Goal: Find specific page/section: Find specific page/section

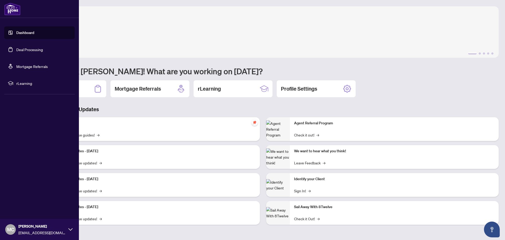
click at [26, 47] on link "Deal Processing" at bounding box center [29, 49] width 27 height 5
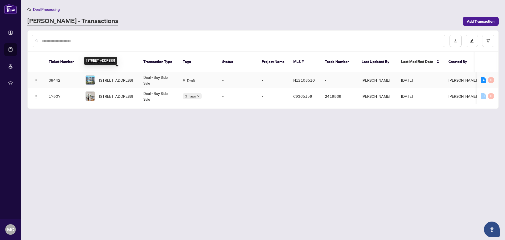
click at [117, 77] on span "[STREET_ADDRESS]" at bounding box center [116, 80] width 34 height 6
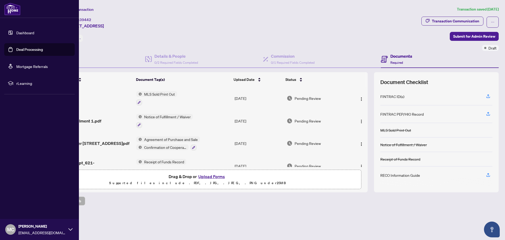
click at [25, 35] on link "Dashboard" at bounding box center [25, 32] width 18 height 5
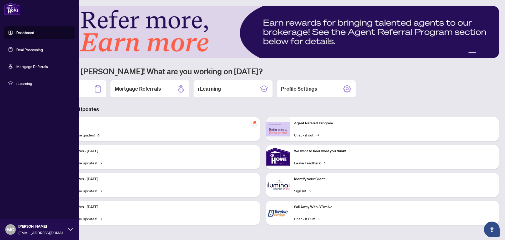
click at [22, 48] on link "Deal Processing" at bounding box center [29, 49] width 27 height 5
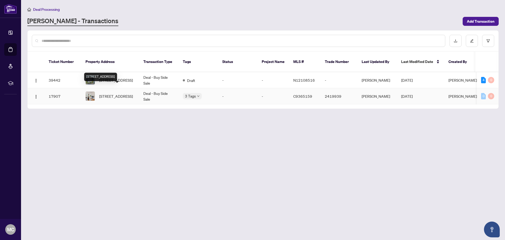
click at [108, 93] on span "[STREET_ADDRESS]" at bounding box center [116, 96] width 34 height 6
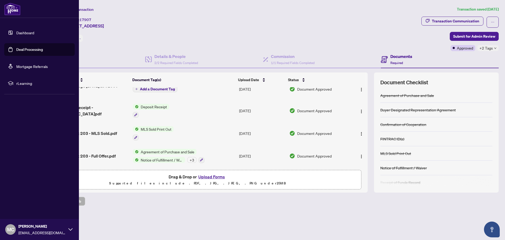
click at [28, 50] on link "Deal Processing" at bounding box center [29, 49] width 27 height 5
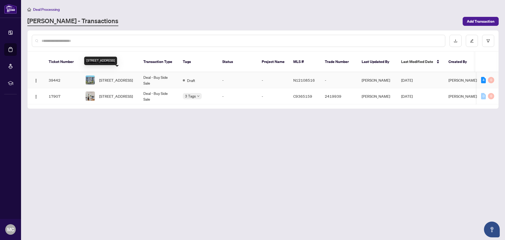
click at [110, 77] on span "[STREET_ADDRESS]" at bounding box center [116, 80] width 34 height 6
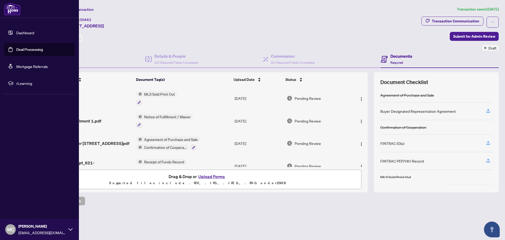
drag, startPoint x: 23, startPoint y: 49, endPoint x: 26, endPoint y: 52, distance: 4.3
click at [23, 49] on link "Deal Processing" at bounding box center [29, 49] width 27 height 5
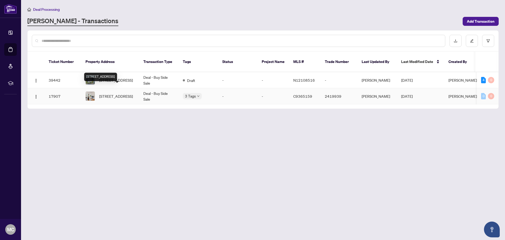
click at [117, 93] on span "[STREET_ADDRESS]" at bounding box center [116, 96] width 34 height 6
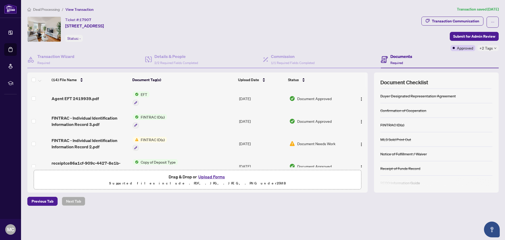
scroll to position [34, 0]
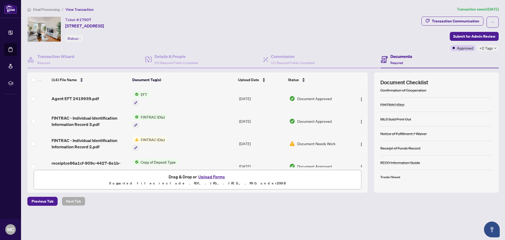
click at [395, 162] on div "RECO Information Guide" at bounding box center [401, 162] width 40 height 6
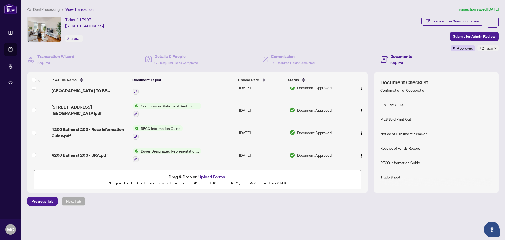
scroll to position [158, 0]
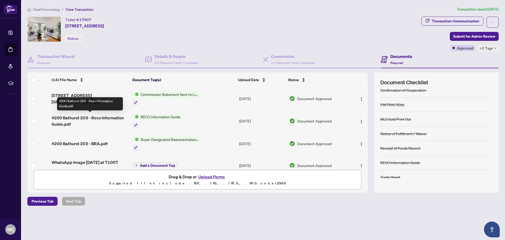
click at [104, 115] on span "4200 Bathurst 203 - Reco Information Guide.pdf" at bounding box center [90, 120] width 77 height 13
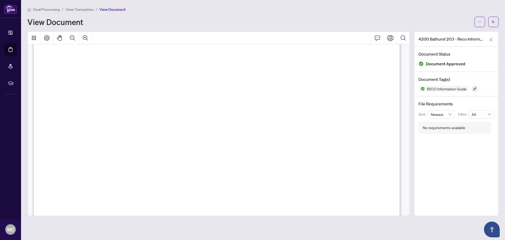
scroll to position [79, 0]
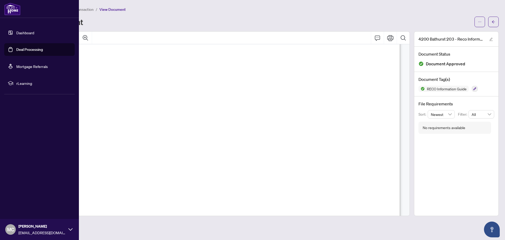
click at [23, 47] on link "Deal Processing" at bounding box center [29, 49] width 27 height 5
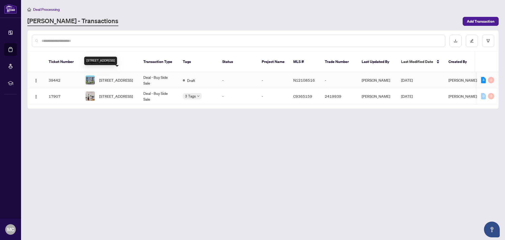
click at [107, 77] on span "[STREET_ADDRESS]" at bounding box center [116, 80] width 34 height 6
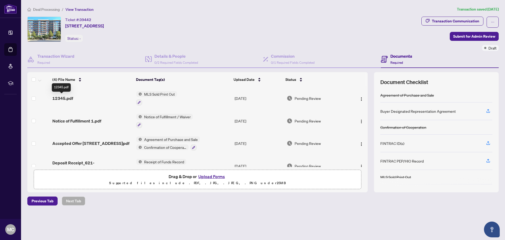
click at [60, 98] on span "12345.pdf" at bounding box center [62, 98] width 21 height 6
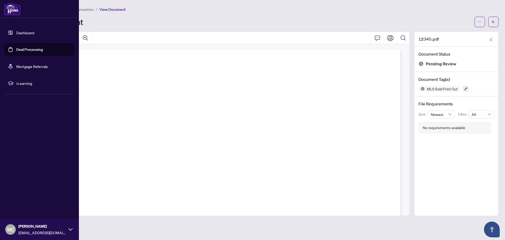
click at [26, 52] on link "Deal Processing" at bounding box center [29, 49] width 27 height 5
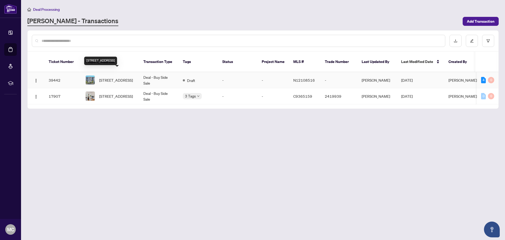
click at [109, 77] on span "[STREET_ADDRESS]" at bounding box center [116, 80] width 34 height 6
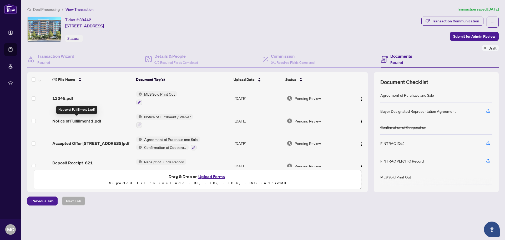
click at [79, 120] on span "Notice of Fulfillment 1.pdf" at bounding box center [76, 121] width 49 height 6
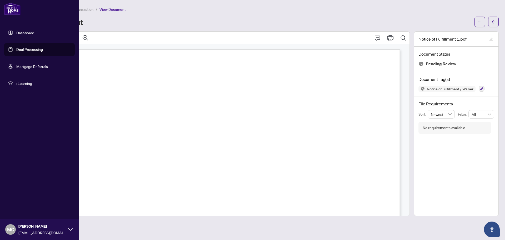
click at [31, 49] on link "Deal Processing" at bounding box center [29, 49] width 27 height 5
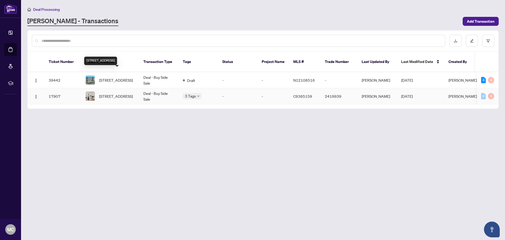
click at [110, 93] on span "[STREET_ADDRESS]" at bounding box center [116, 96] width 34 height 6
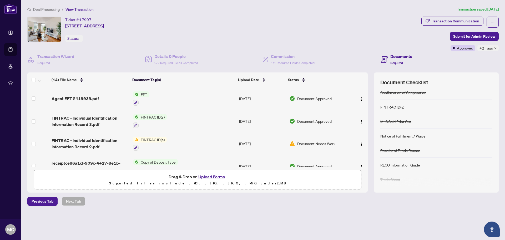
scroll to position [34, 0]
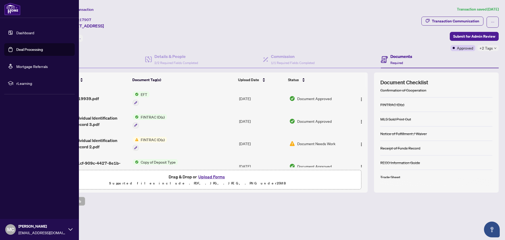
click at [28, 50] on link "Deal Processing" at bounding box center [29, 49] width 27 height 5
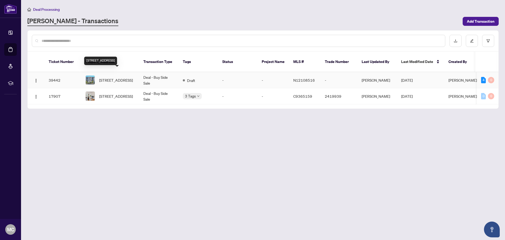
click at [118, 77] on span "[STREET_ADDRESS]" at bounding box center [116, 80] width 34 height 6
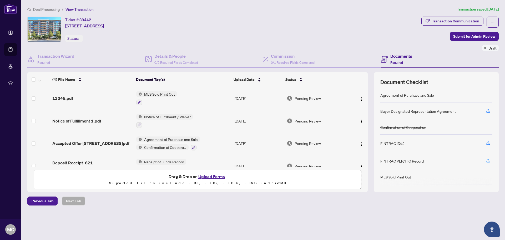
click at [488, 161] on icon "button" at bounding box center [488, 160] width 5 height 5
